Goal: Information Seeking & Learning: Check status

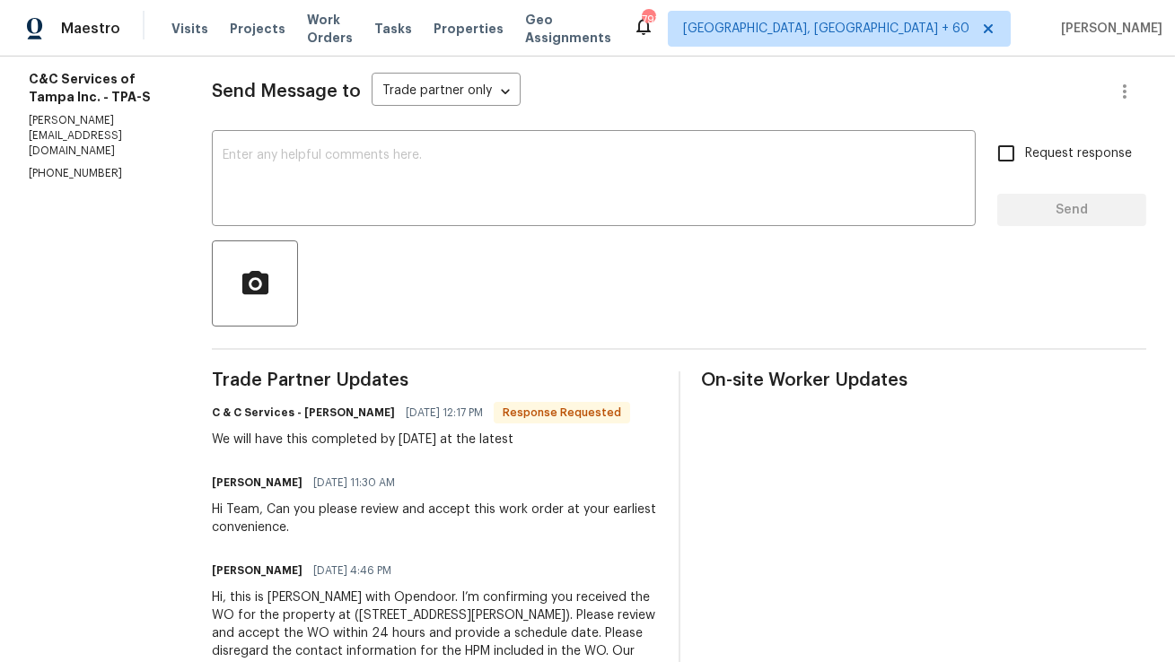
scroll to position [237, 0]
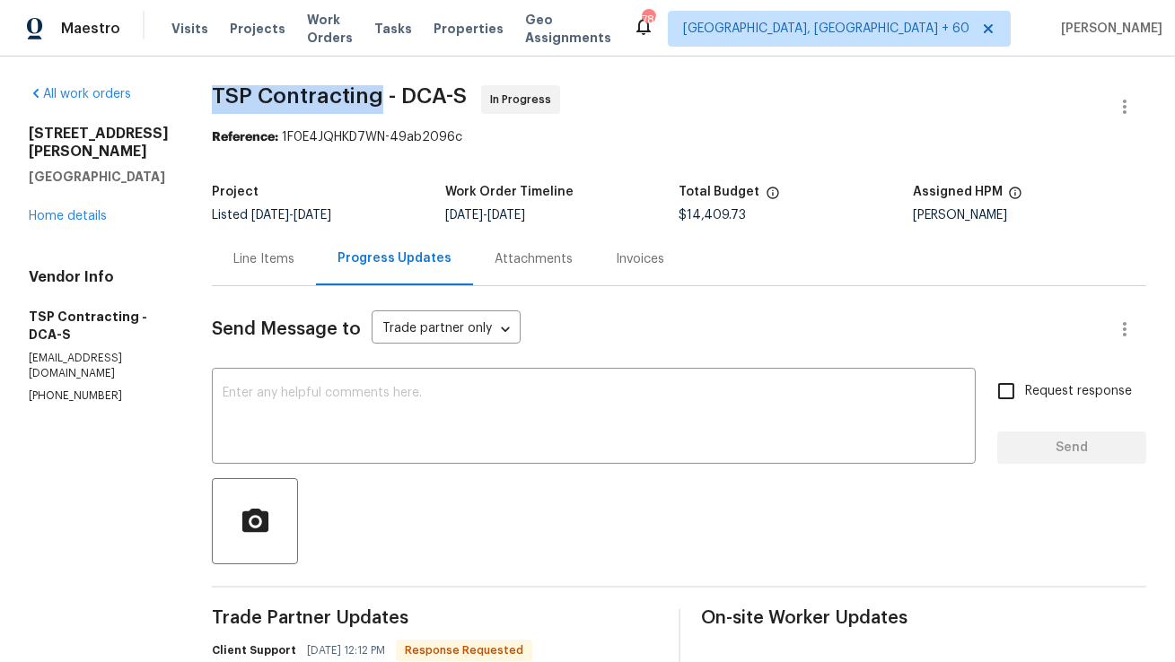
copy span "TSP Contracting"
drag, startPoint x: 191, startPoint y: 92, endPoint x: 353, endPoint y: 95, distance: 161.6
click at [353, 95] on span "TSP Contracting - DCA-S" at bounding box center [339, 96] width 255 height 22
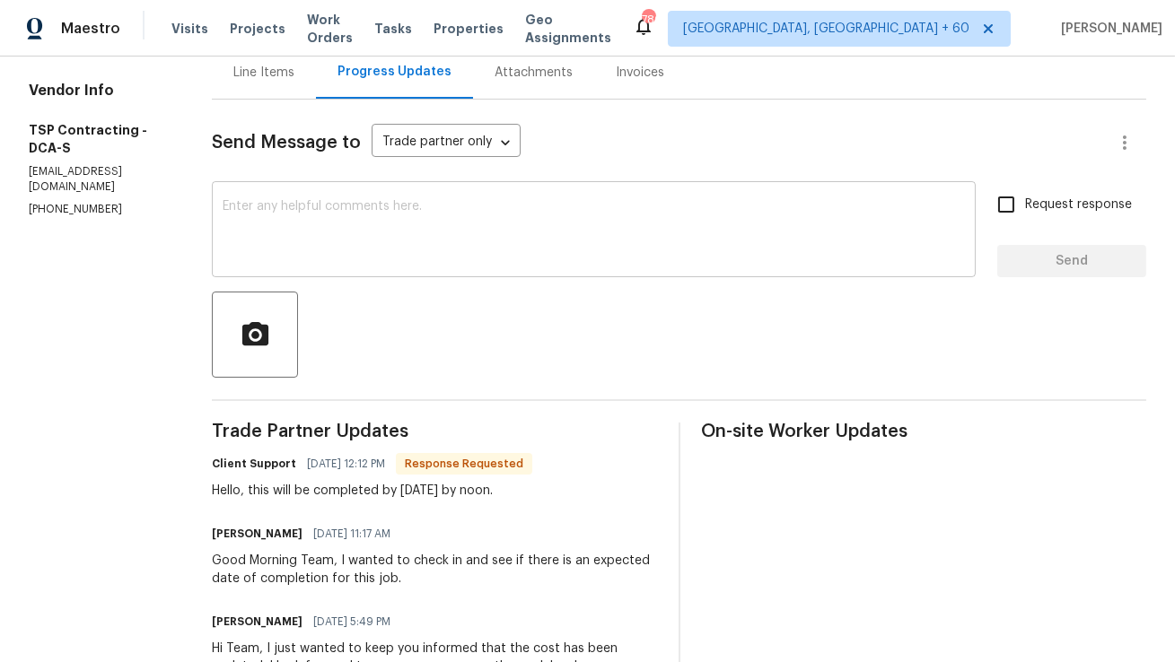
scroll to position [202, 0]
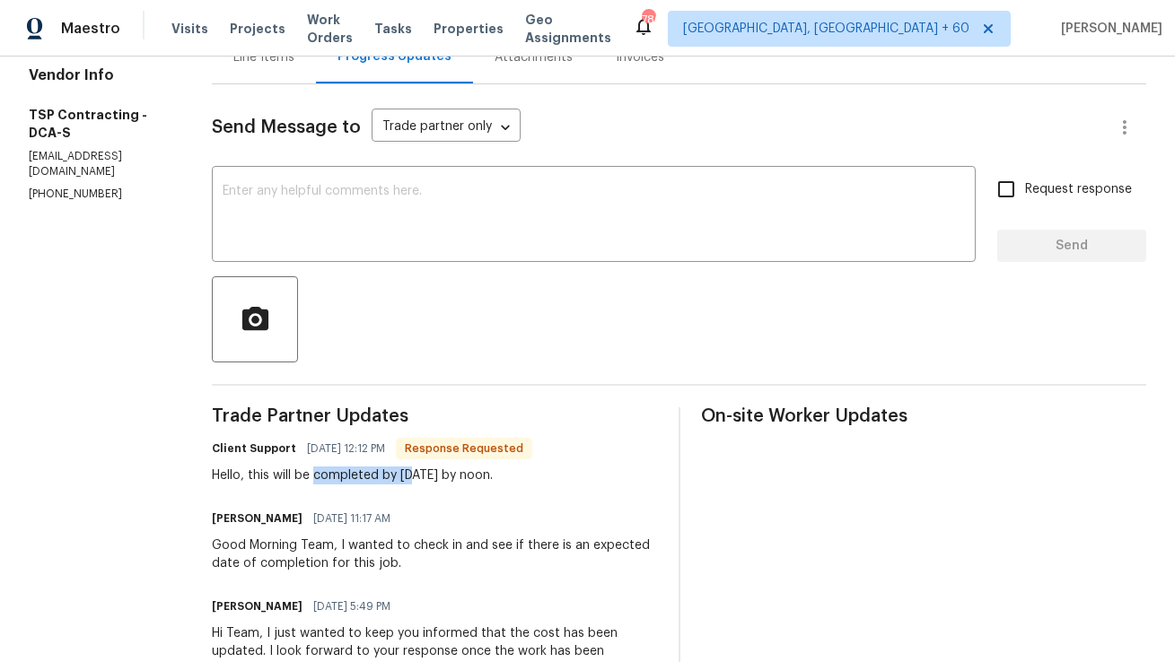
drag, startPoint x: 291, startPoint y: 478, endPoint x: 388, endPoint y: 477, distance: 96.9
click at [389, 477] on div "Hello, this will be completed by tomorrow by noon." at bounding box center [372, 476] width 320 height 18
copy div "will be completed by tomorrow by noon"
drag, startPoint x: 254, startPoint y: 474, endPoint x: 486, endPoint y: 475, distance: 232.4
click at [486, 475] on div "Hello, this will be completed by tomorrow by noon." at bounding box center [372, 476] width 320 height 18
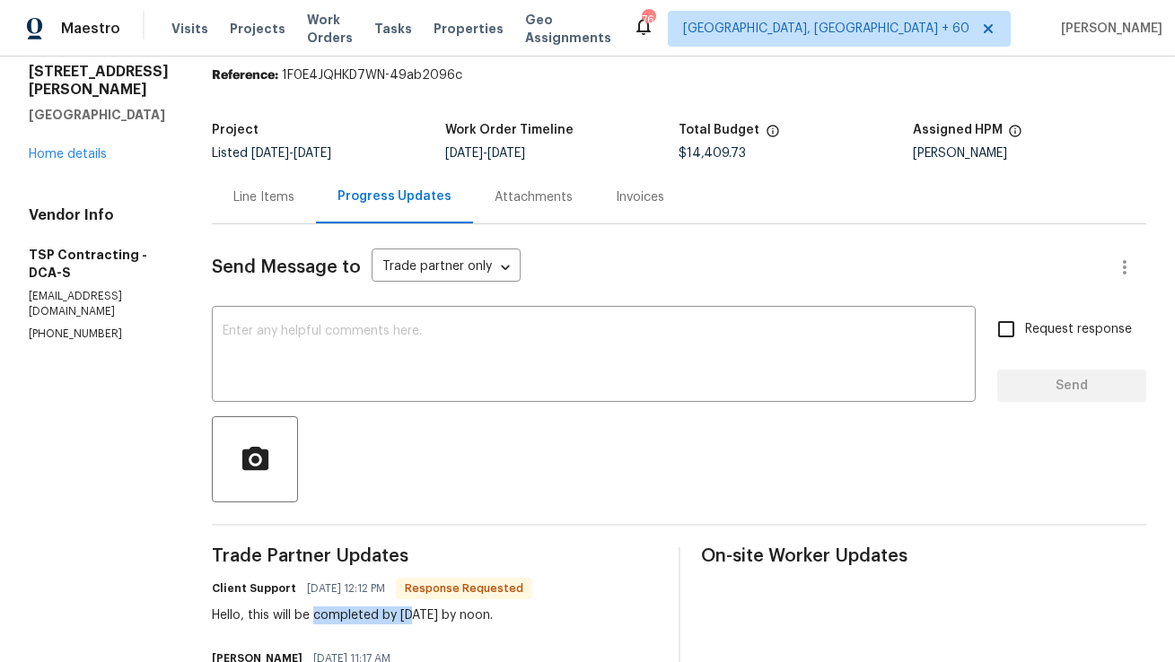
scroll to position [0, 0]
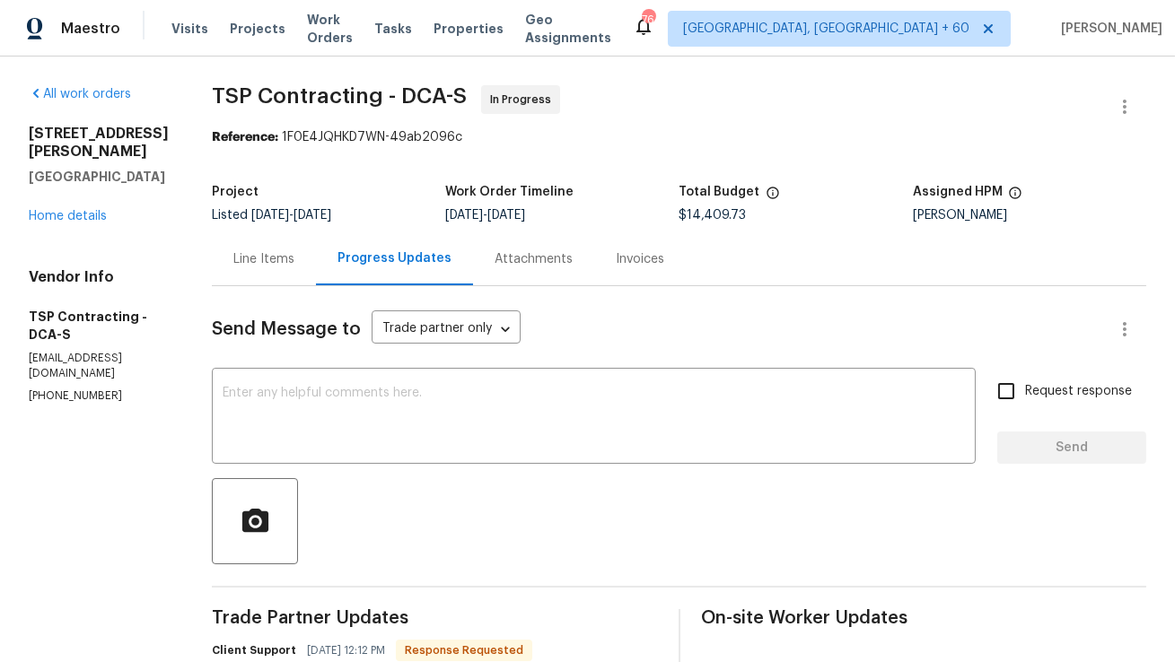
click at [247, 265] on div "Line Items" at bounding box center [263, 259] width 61 height 18
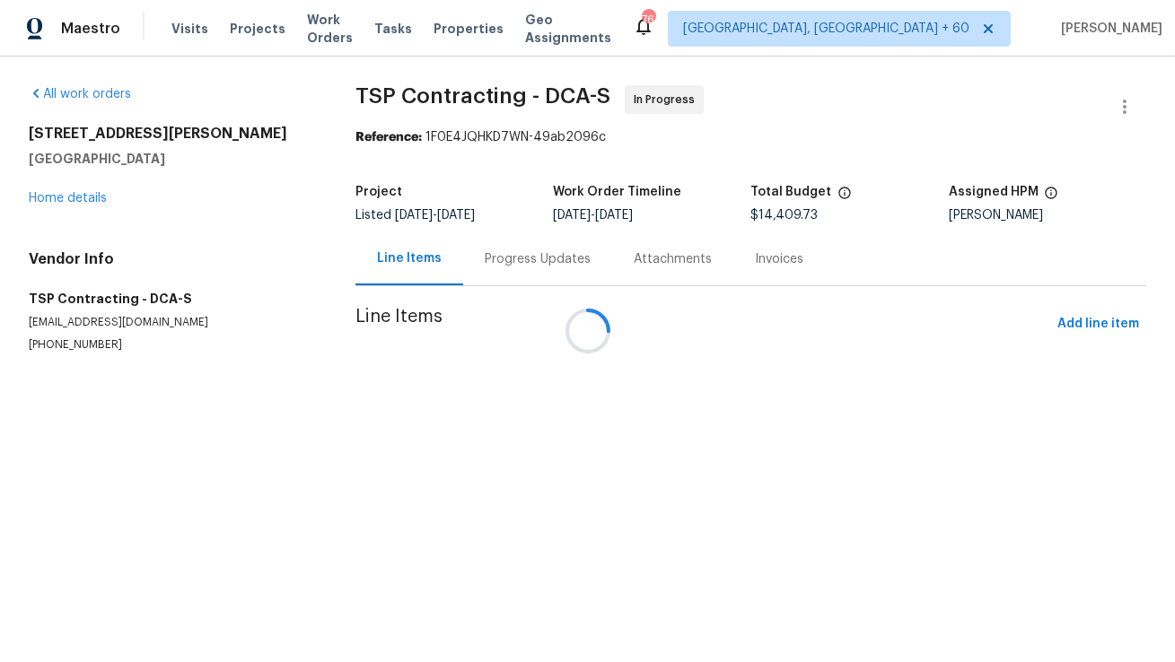
click at [474, 262] on div at bounding box center [587, 331] width 1175 height 662
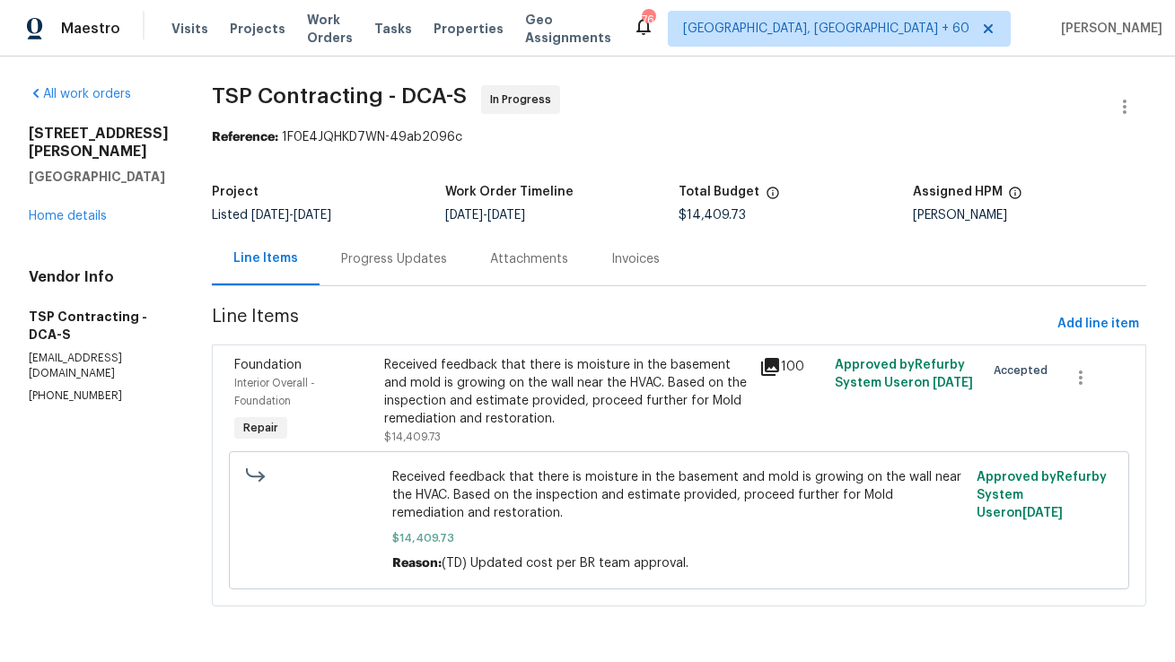
click at [492, 267] on div "Attachments" at bounding box center [529, 259] width 78 height 18
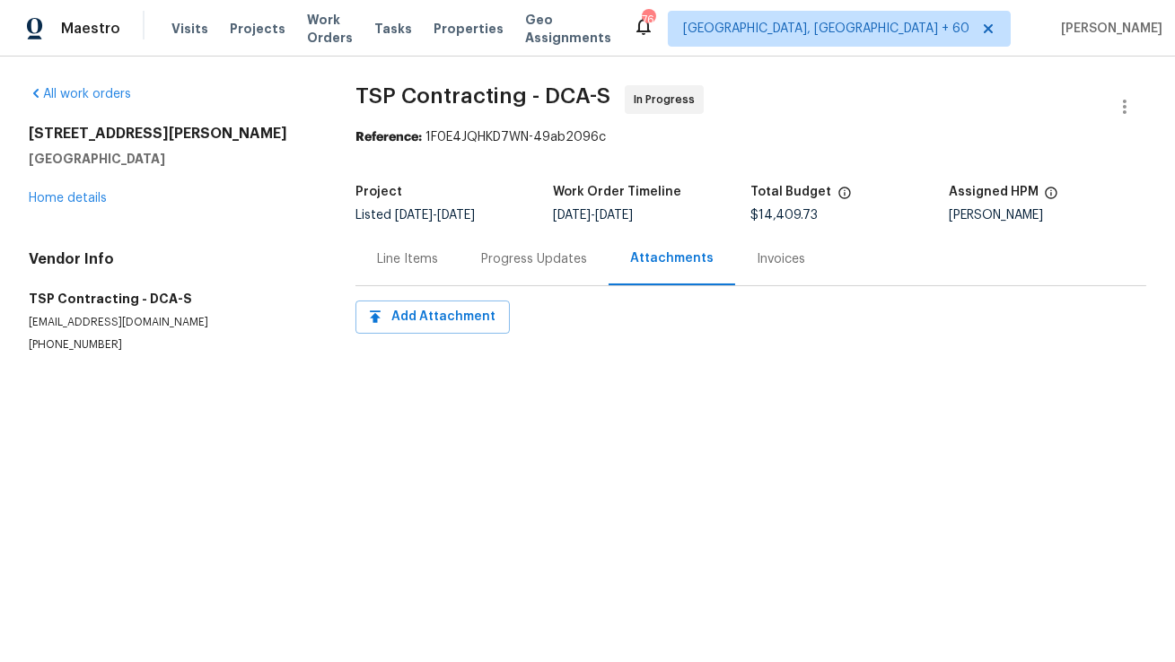
click at [488, 267] on div "Progress Updates" at bounding box center [534, 259] width 106 height 18
